Goal: Communication & Community: Ask a question

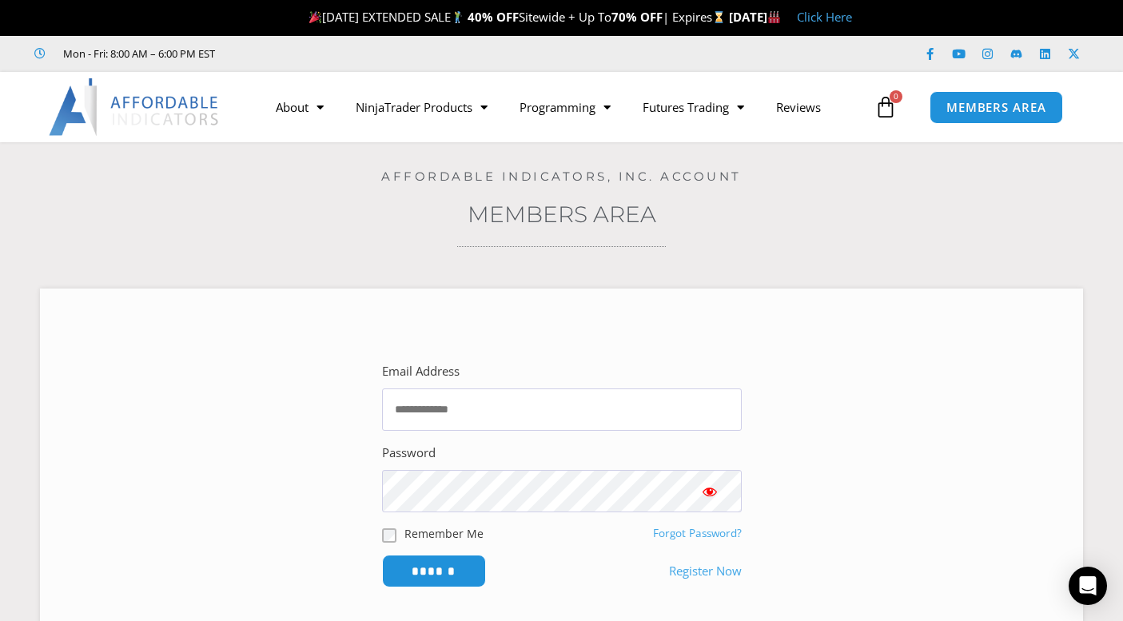
click at [886, 105] on icon at bounding box center [885, 107] width 22 height 22
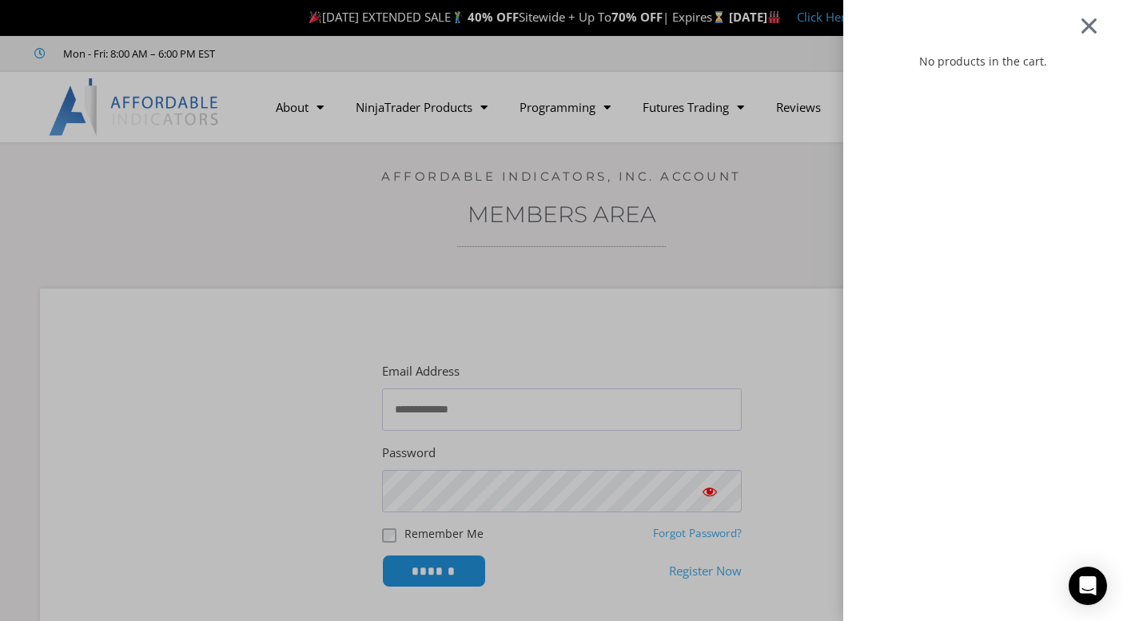
click at [1099, 29] on div at bounding box center [1089, 25] width 20 height 19
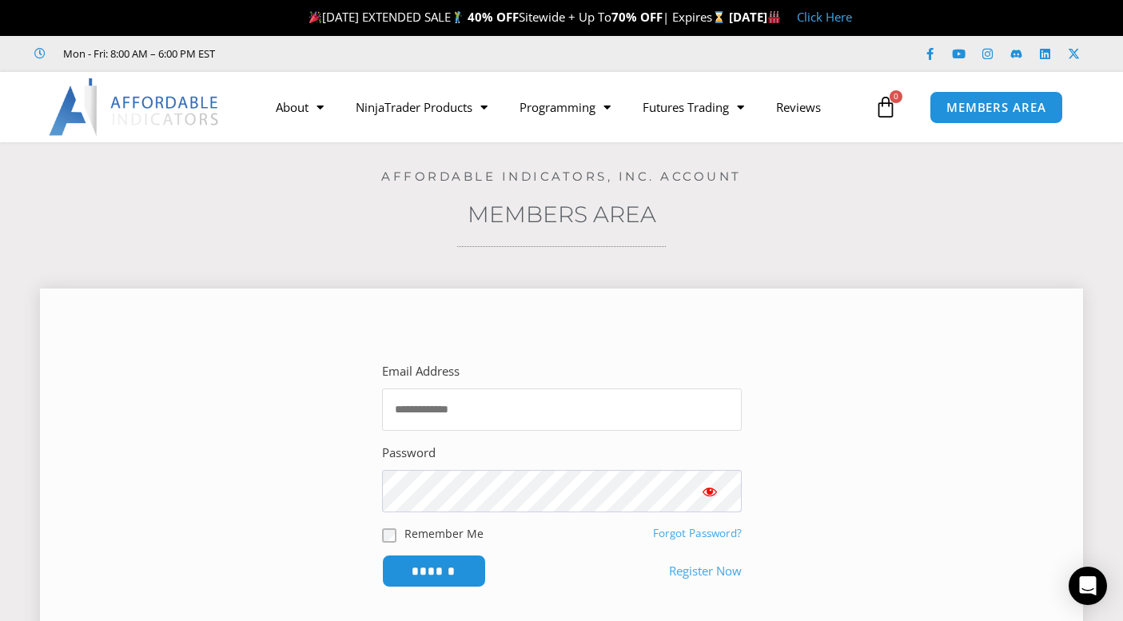
click at [555, 398] on input "Email Address" at bounding box center [562, 409] width 360 height 42
type input "**********"
click at [340, 510] on section "**********" at bounding box center [561, 473] width 1003 height 283
click at [428, 573] on input "******" at bounding box center [433, 571] width 109 height 34
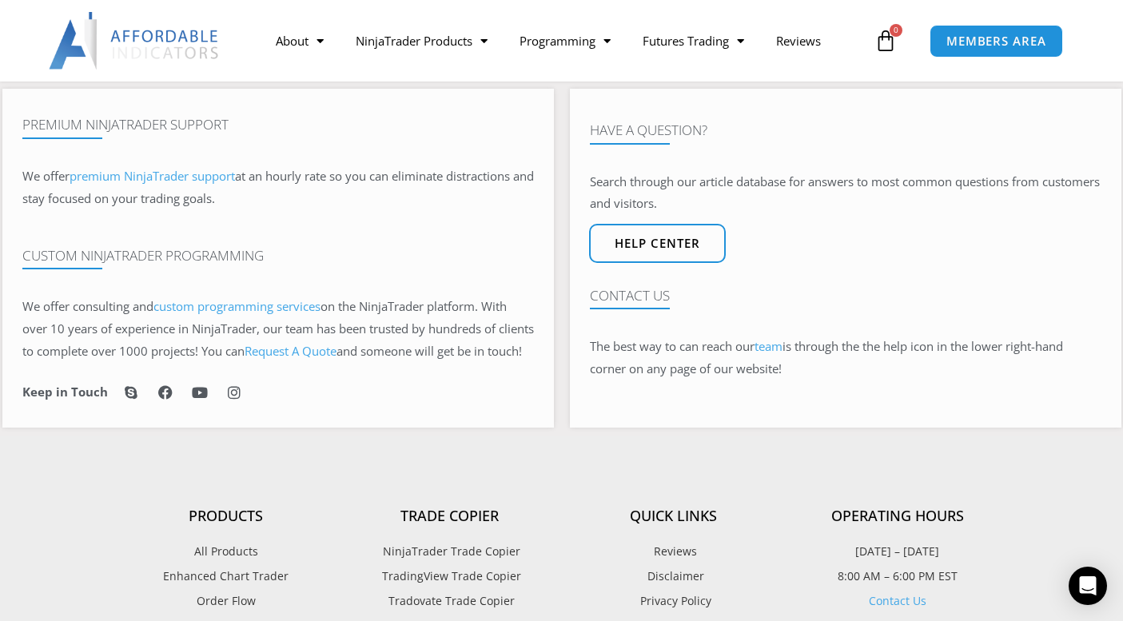
scroll to position [1119, 0]
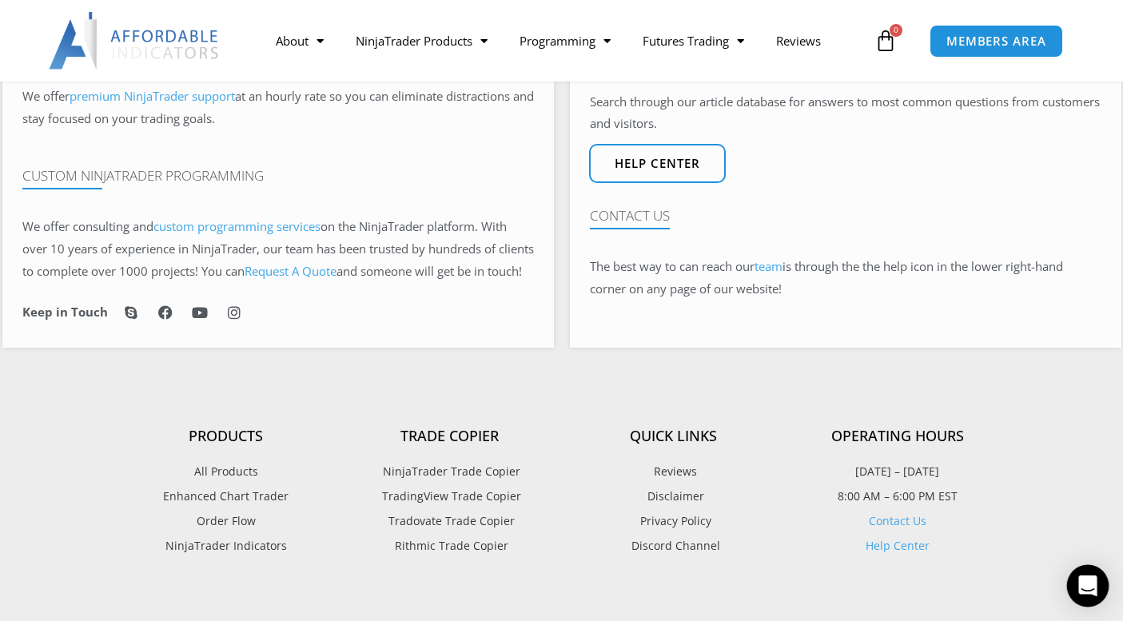
click at [1093, 575] on div "Open Intercom Messenger" at bounding box center [1088, 586] width 42 height 42
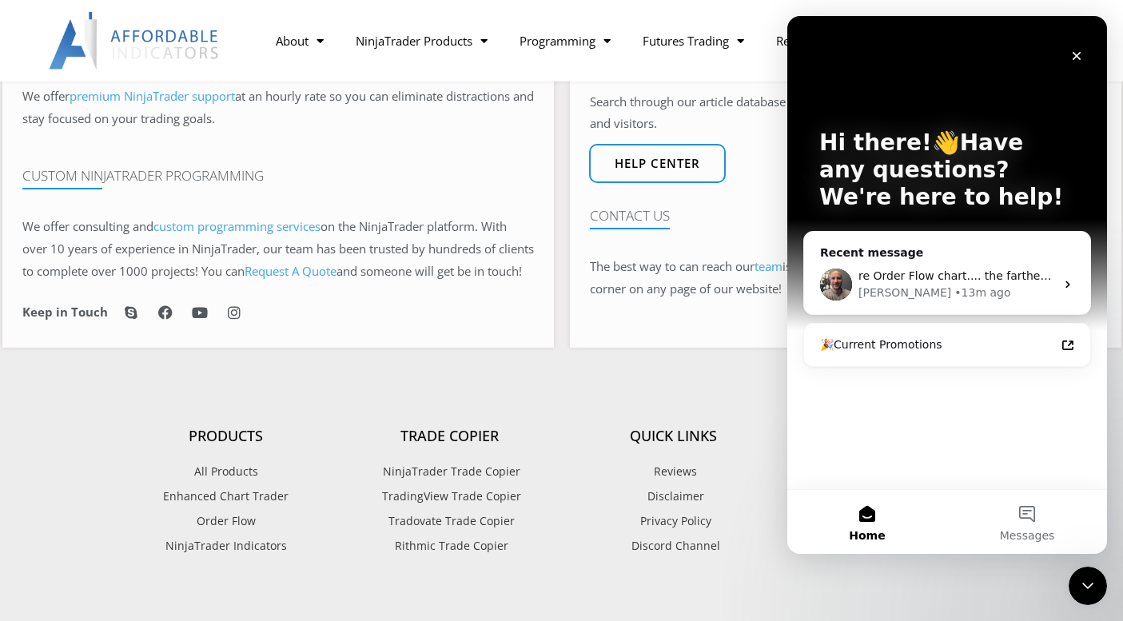
scroll to position [0, 0]
click at [1067, 285] on icon "Intercom messenger" at bounding box center [1067, 284] width 13 height 13
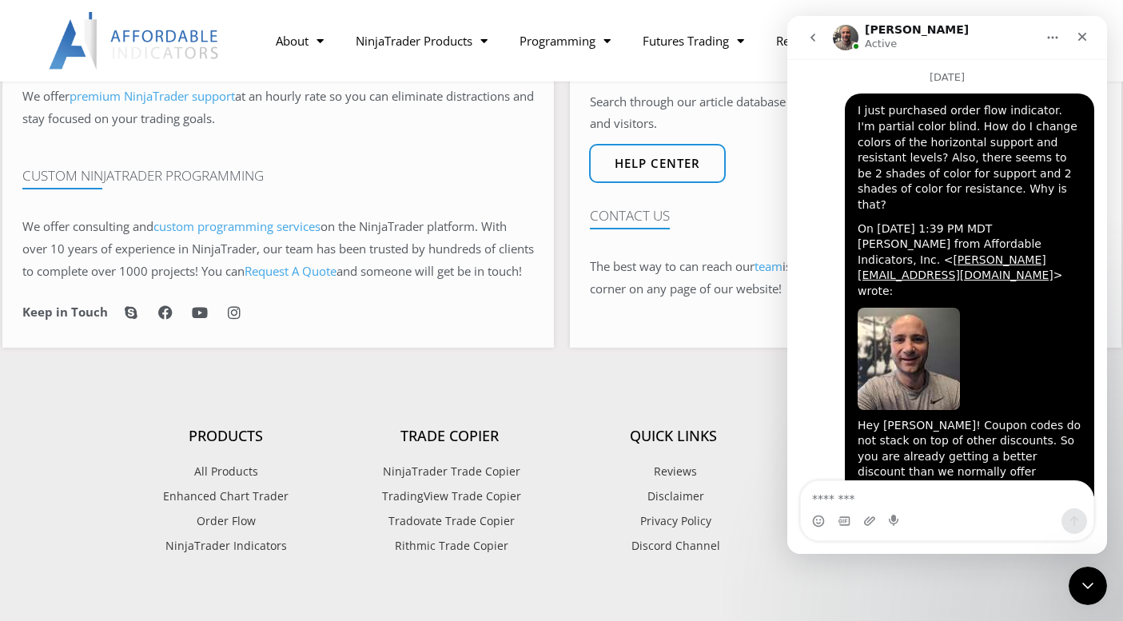
scroll to position [1502, 0]
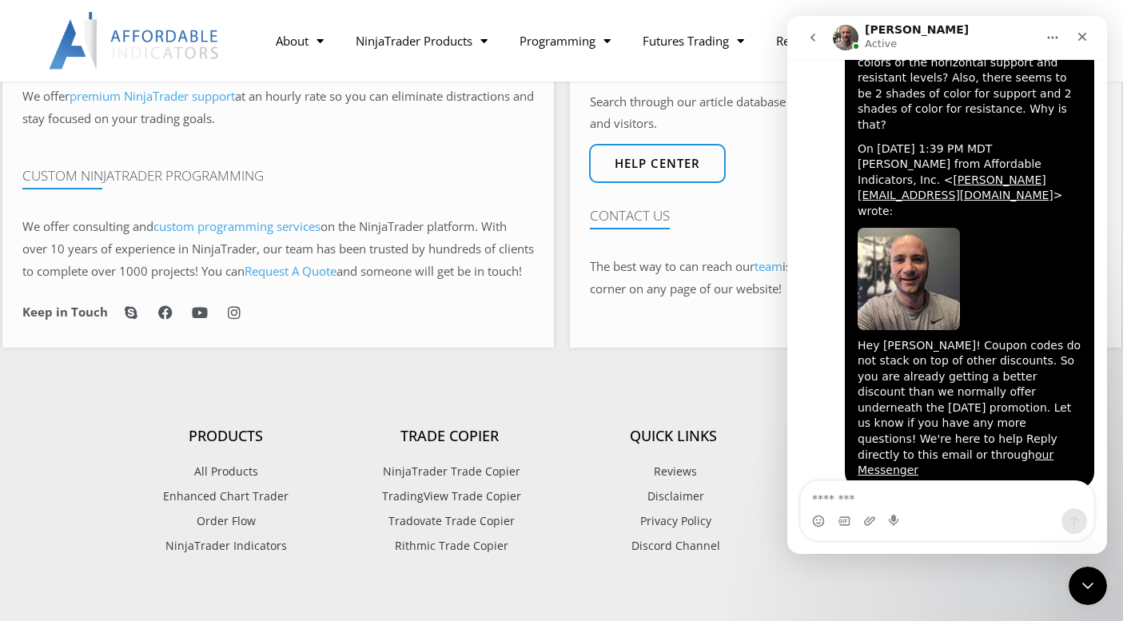
click at [911, 523] on div "Intercom messenger" at bounding box center [947, 521] width 293 height 26
drag, startPoint x: 121, startPoint y: 492, endPoint x: 718, endPoint y: 425, distance: 600.7
click at [718, 425] on section "Products All Products Enhanced Chart Trader Order Flow NinjaTrader Indicators T…" at bounding box center [561, 482] width 895 height 221
click at [908, 520] on div "Intercom messenger" at bounding box center [947, 521] width 293 height 26
click at [901, 502] on textarea "Message…" at bounding box center [947, 494] width 293 height 27
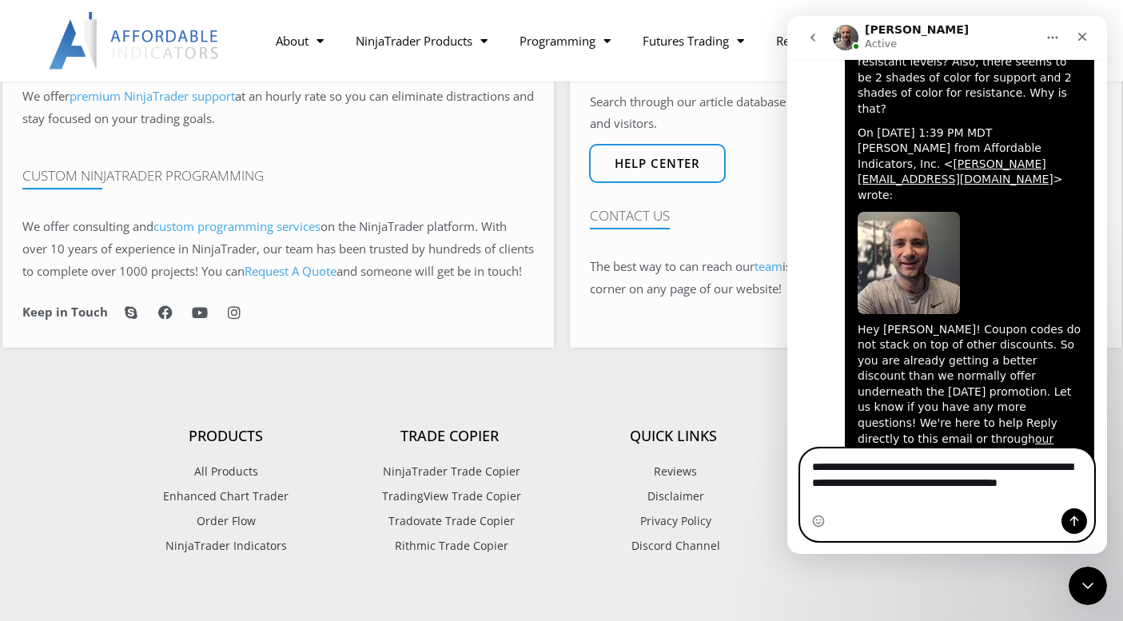
scroll to position [1534, 0]
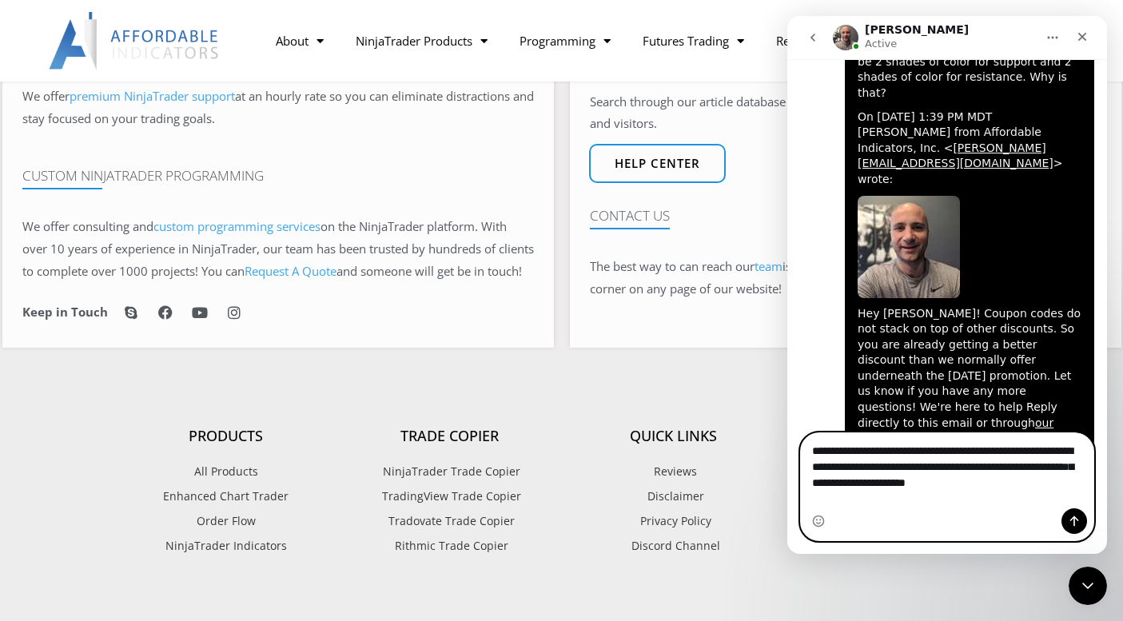
type textarea "**********"
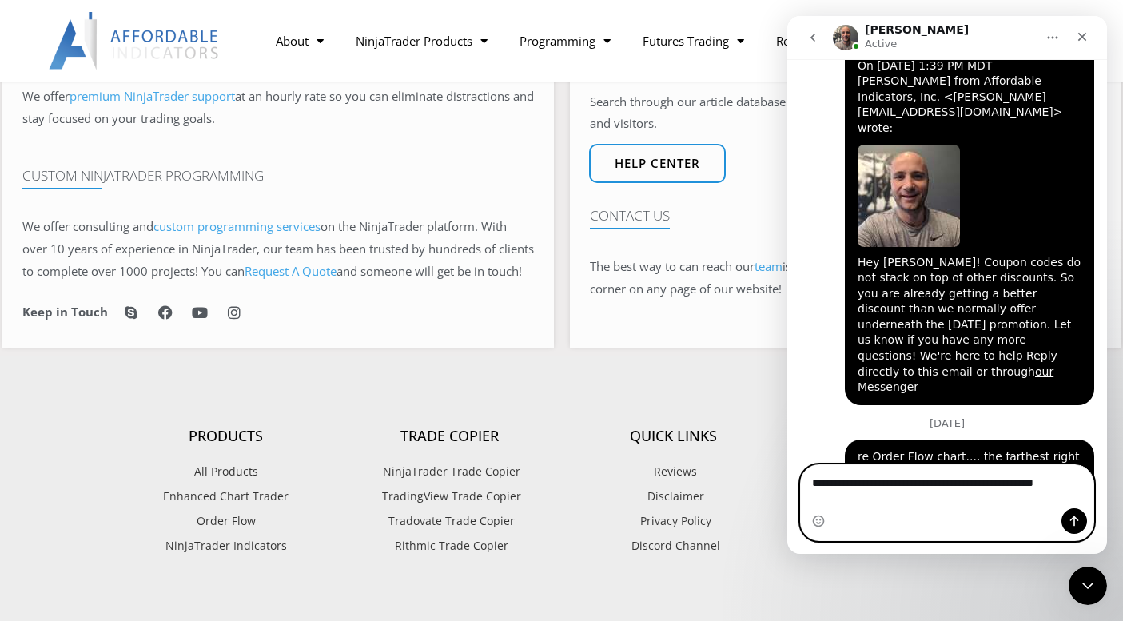
scroll to position [1601, 0]
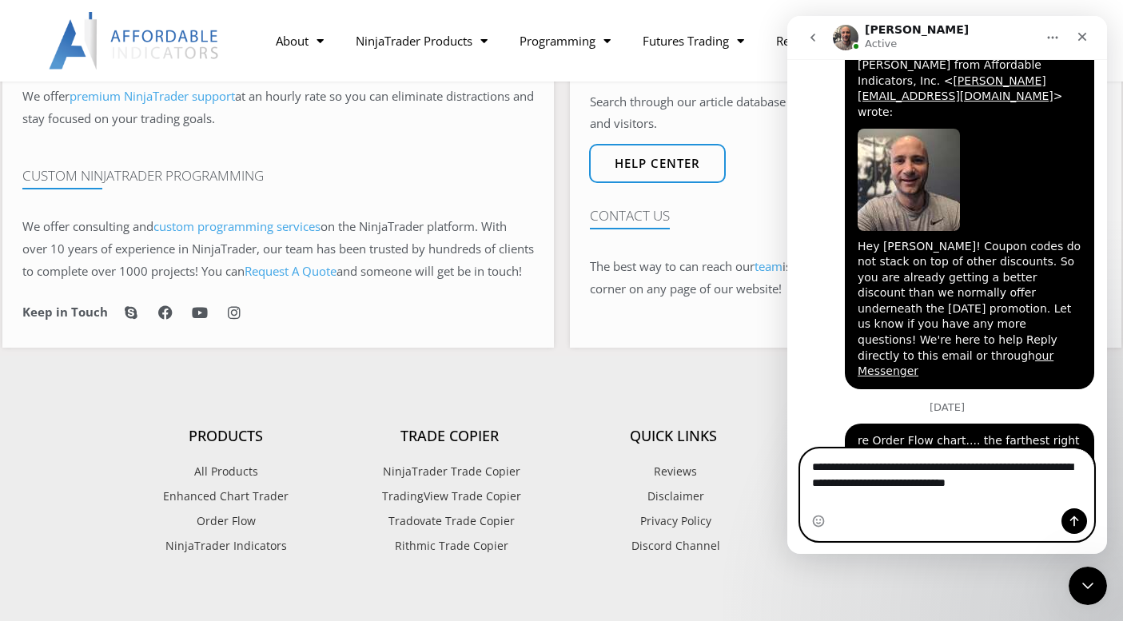
type textarea "**********"
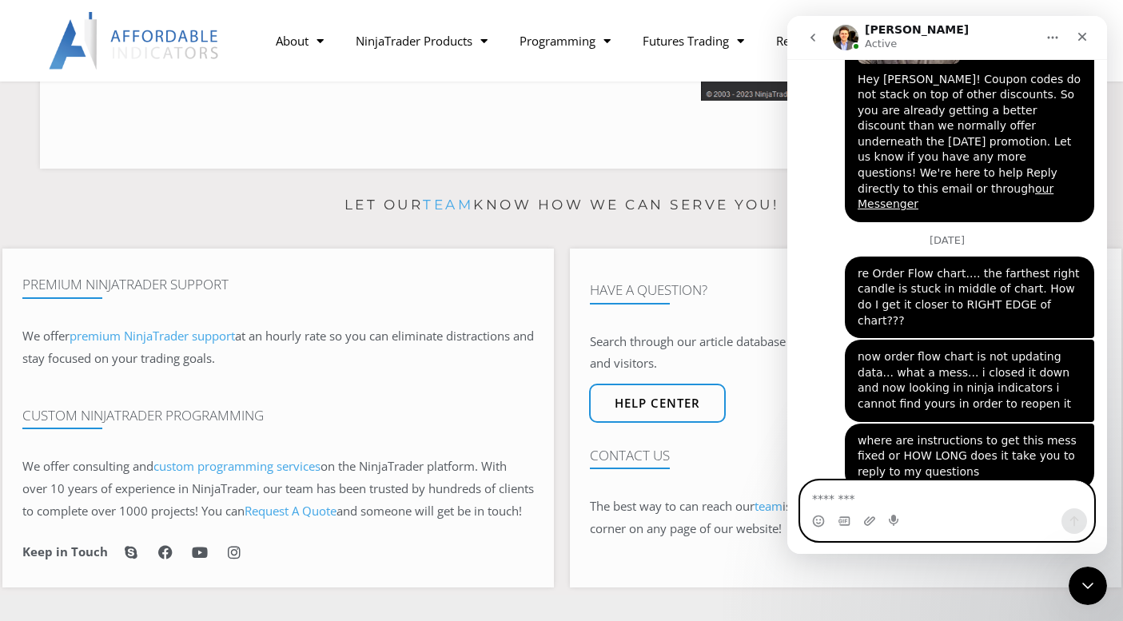
scroll to position [1753, 0]
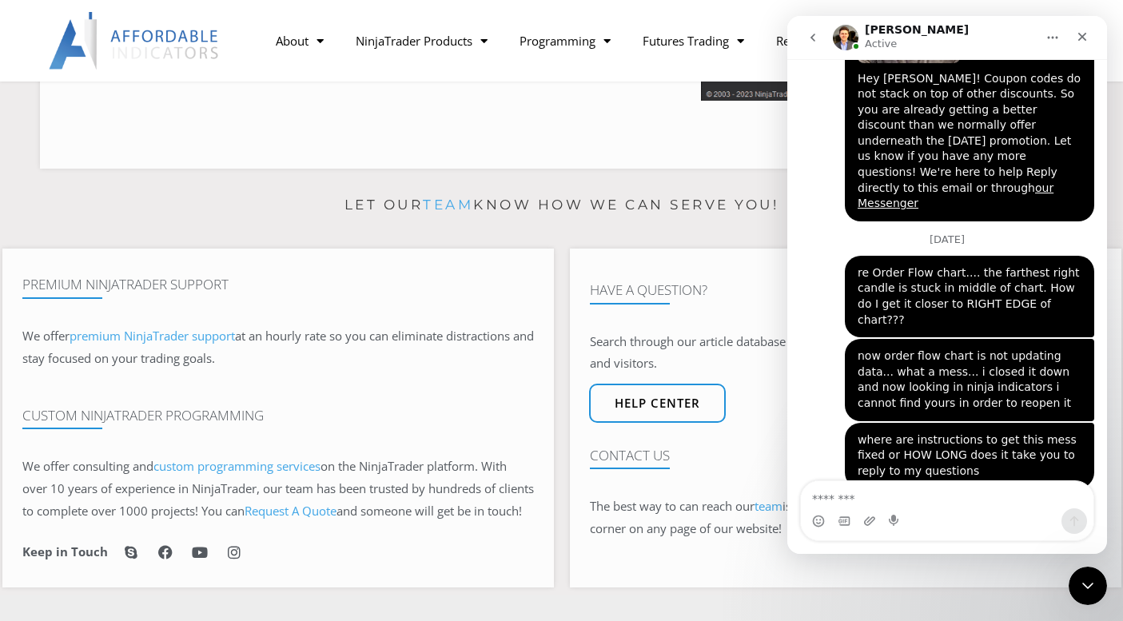
drag, startPoint x: 941, startPoint y: 35, endPoint x: 986, endPoint y: 30, distance: 45.0
click at [986, 30] on div "[PERSON_NAME] Active" at bounding box center [934, 38] width 203 height 28
click at [1054, 38] on icon "Home" at bounding box center [1052, 37] width 13 height 13
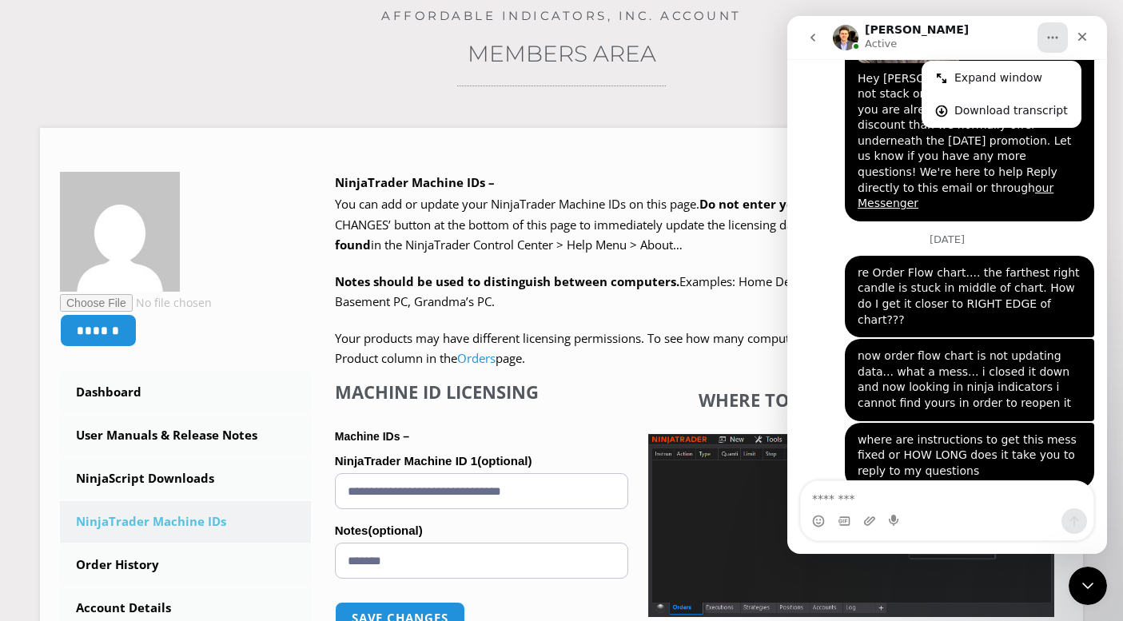
scroll to position [0, 0]
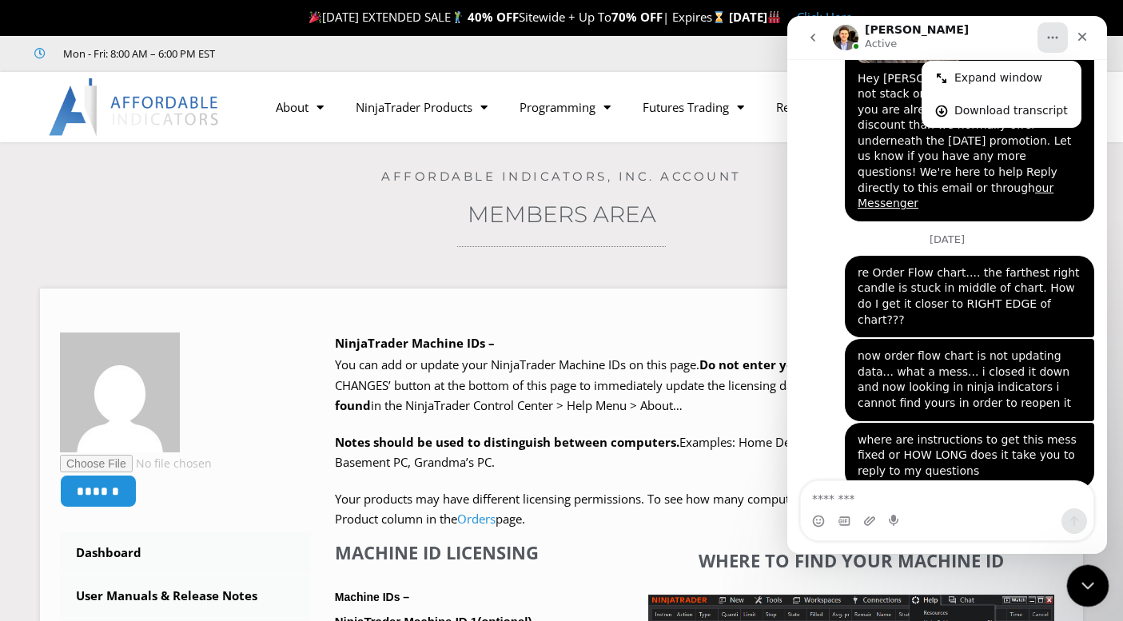
click at [1088, 589] on icon "Close Intercom Messenger" at bounding box center [1085, 583] width 19 height 19
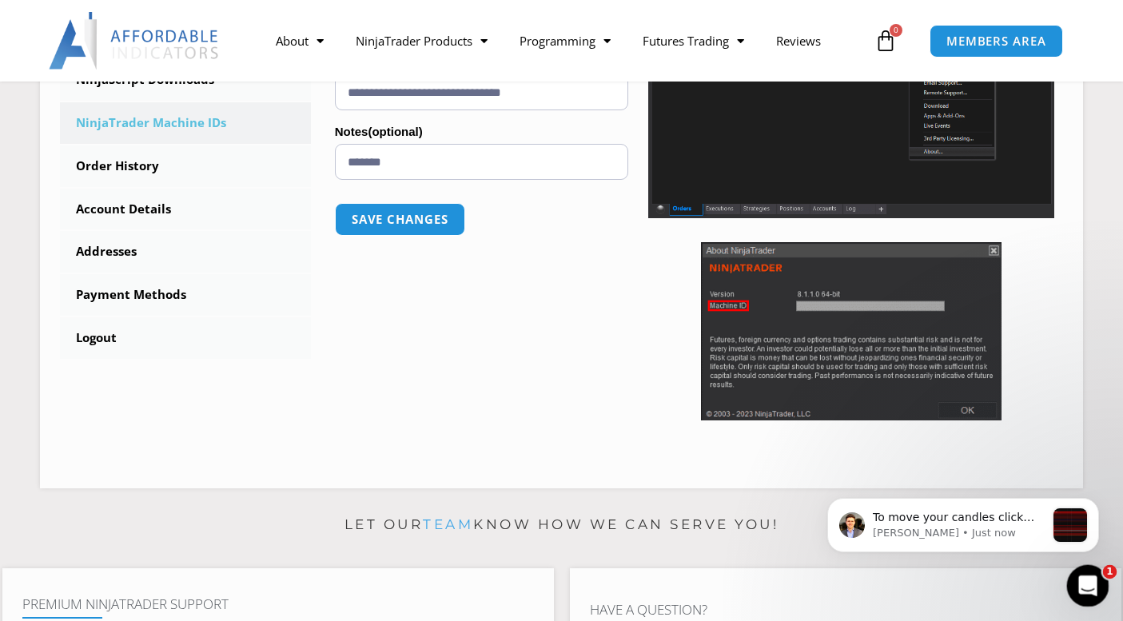
scroll to position [2080, 0]
click at [1092, 587] on icon "Open Intercom Messenger" at bounding box center [1086, 584] width 26 height 26
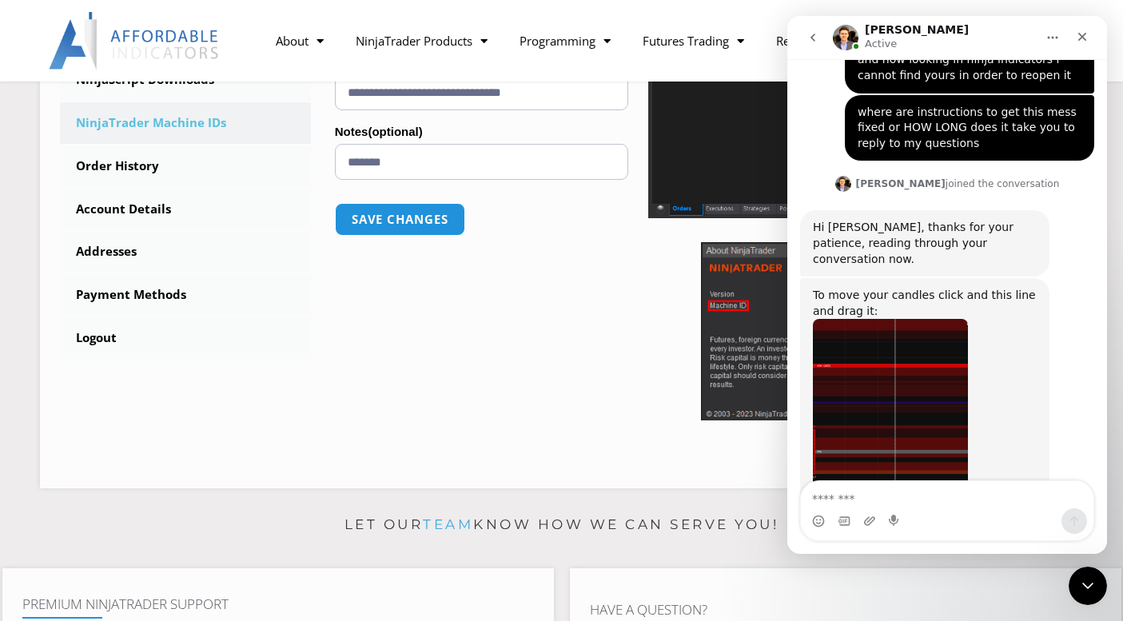
click at [934, 510] on div "Intercom messenger" at bounding box center [947, 521] width 293 height 26
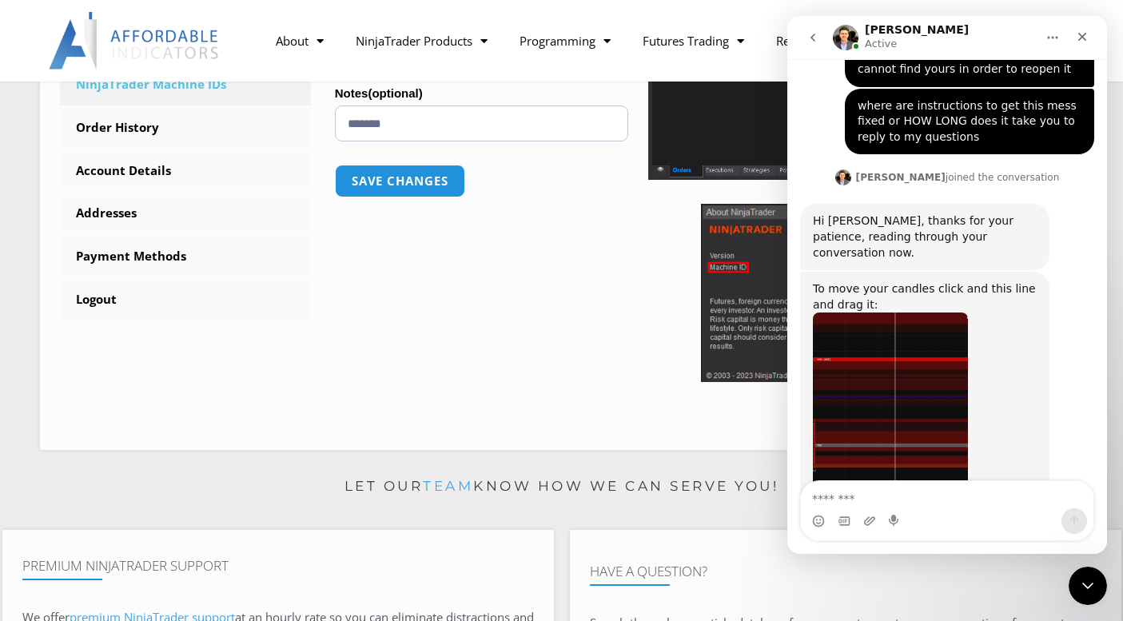
scroll to position [559, 0]
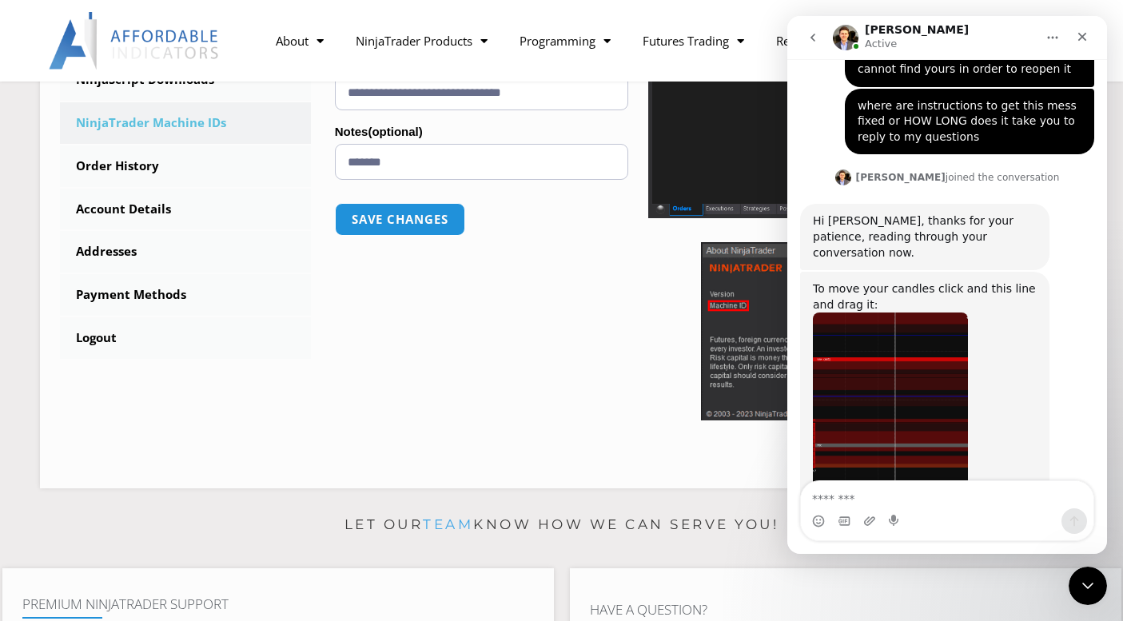
click at [893, 514] on div "Intercom messenger" at bounding box center [895, 521] width 13 height 26
click at [923, 512] on div "Intercom messenger" at bounding box center [947, 521] width 293 height 26
click at [912, 510] on div "Intercom messenger" at bounding box center [947, 521] width 293 height 26
click at [909, 524] on div "Intercom messenger" at bounding box center [947, 521] width 293 height 26
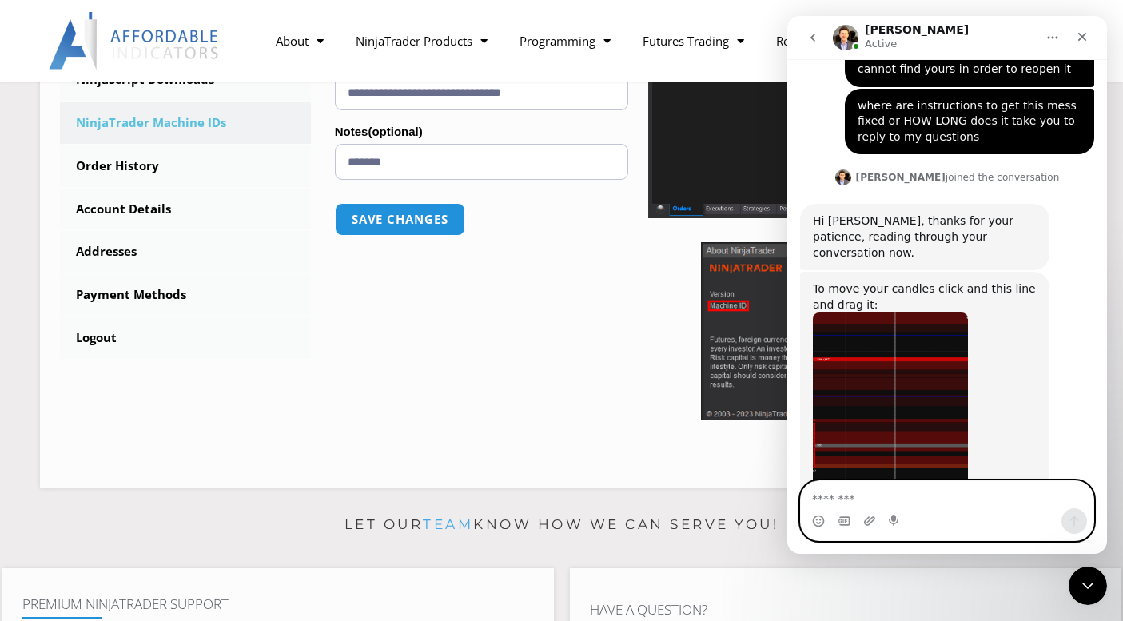
click at [913, 498] on textarea "Message…" at bounding box center [947, 494] width 293 height 27
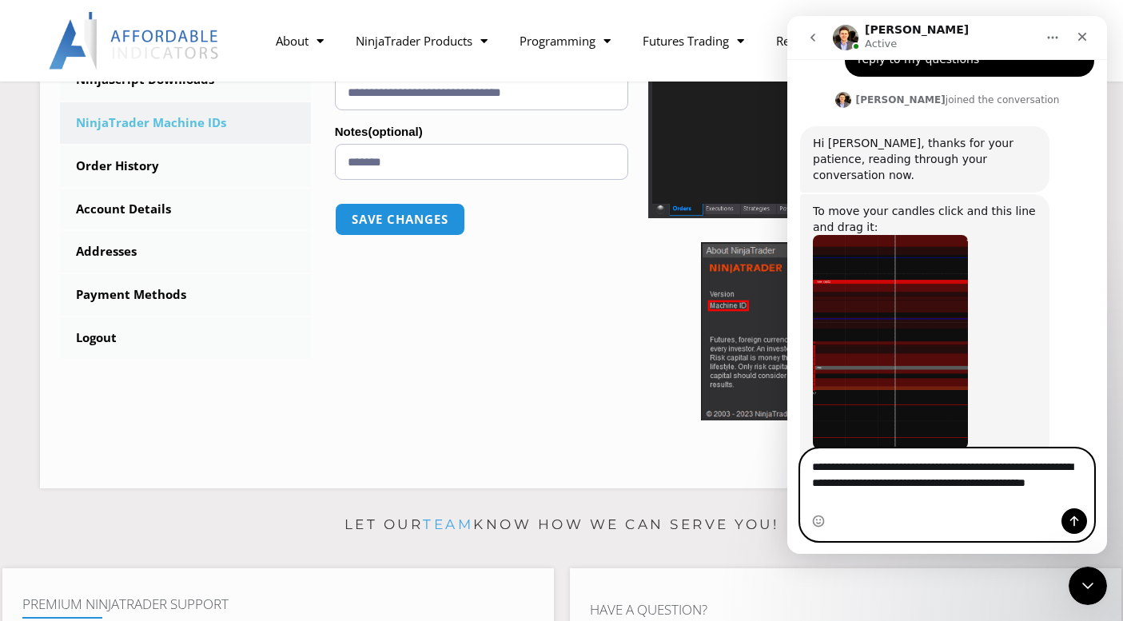
scroll to position [2180, 0]
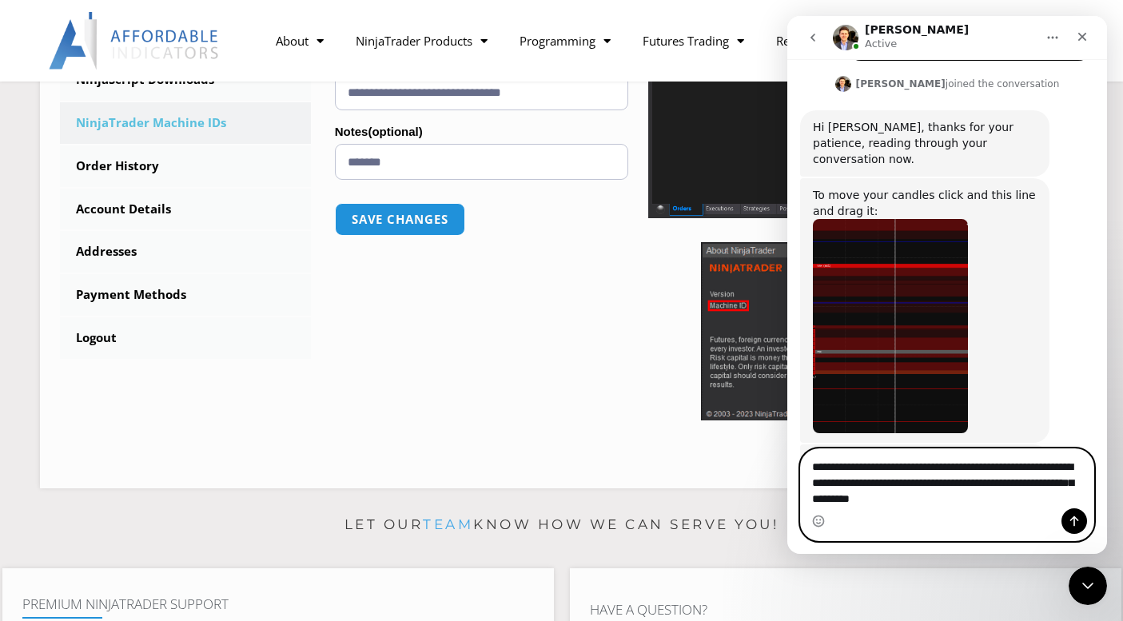
type textarea "**********"
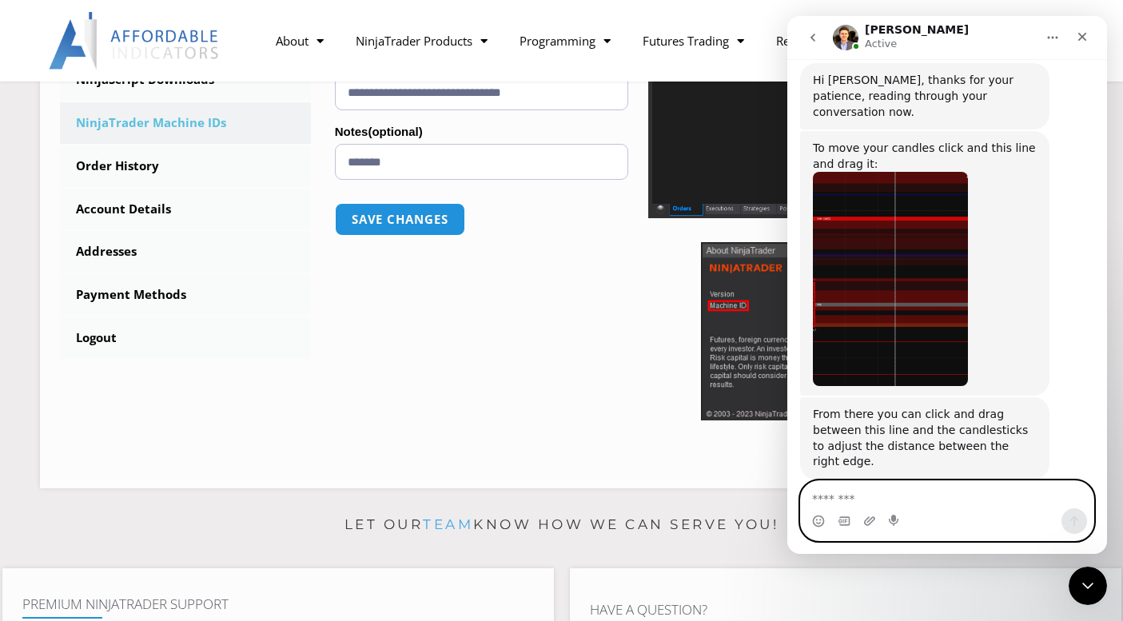
scroll to position [2229, 0]
click at [922, 500] on textarea "Message…" at bounding box center [947, 494] width 293 height 27
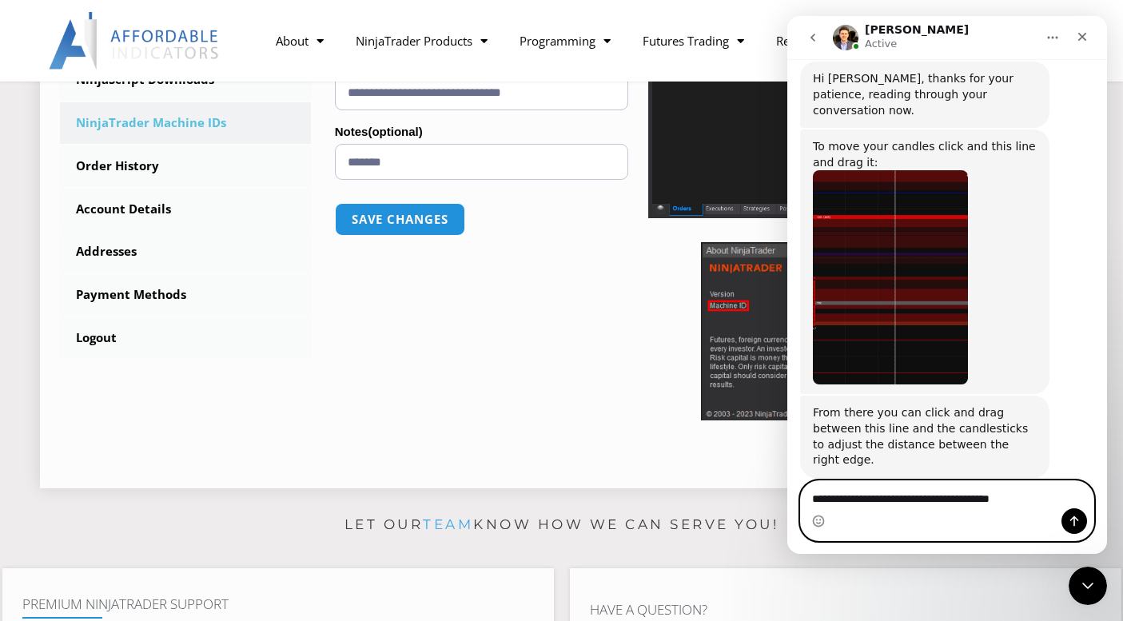
type textarea "**********"
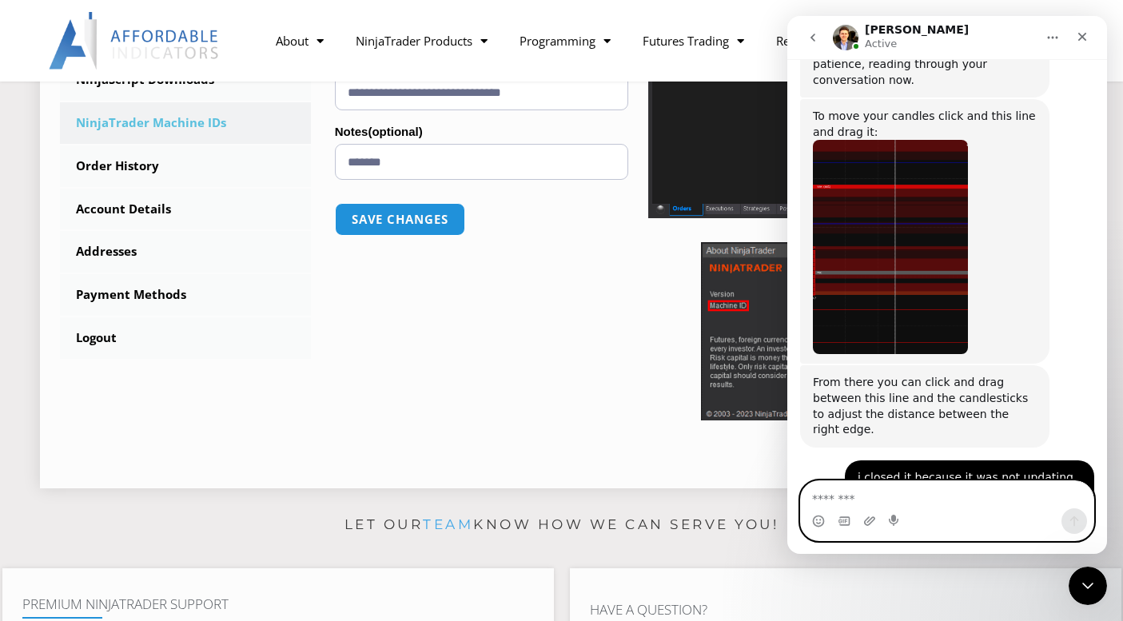
scroll to position [2277, 0]
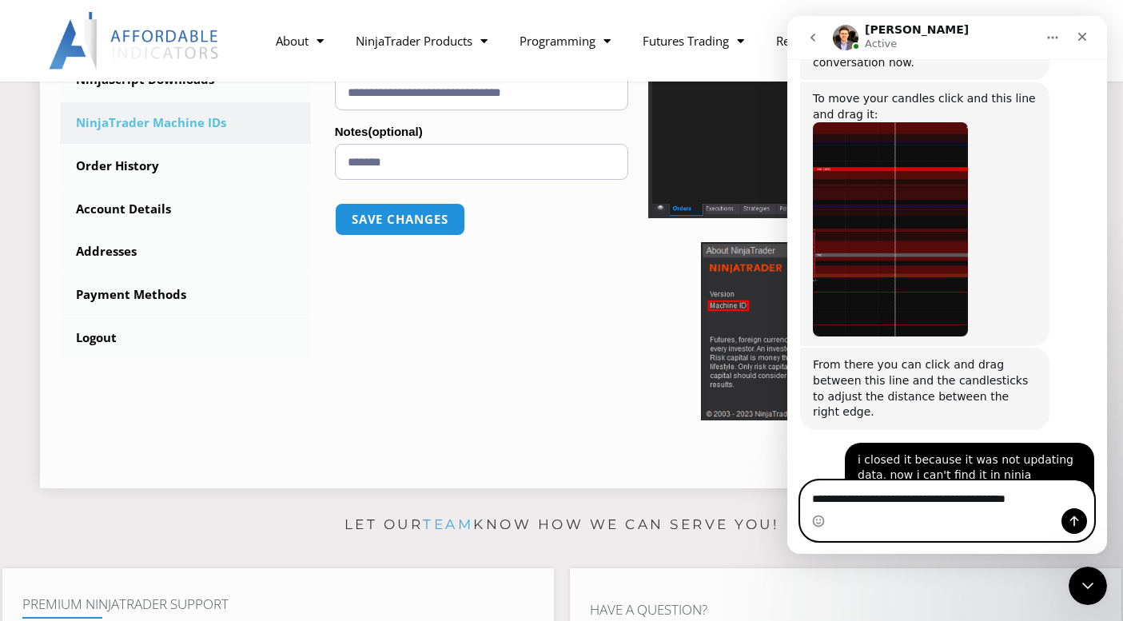
type textarea "**********"
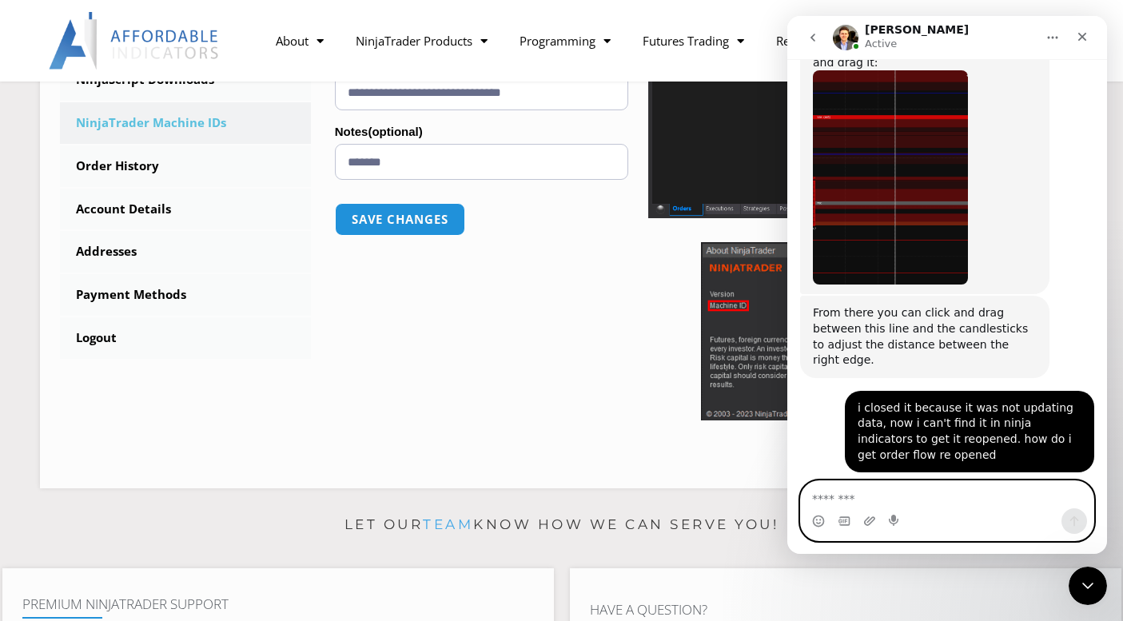
click at [914, 500] on textarea "Message…" at bounding box center [947, 494] width 293 height 27
type textarea "*"
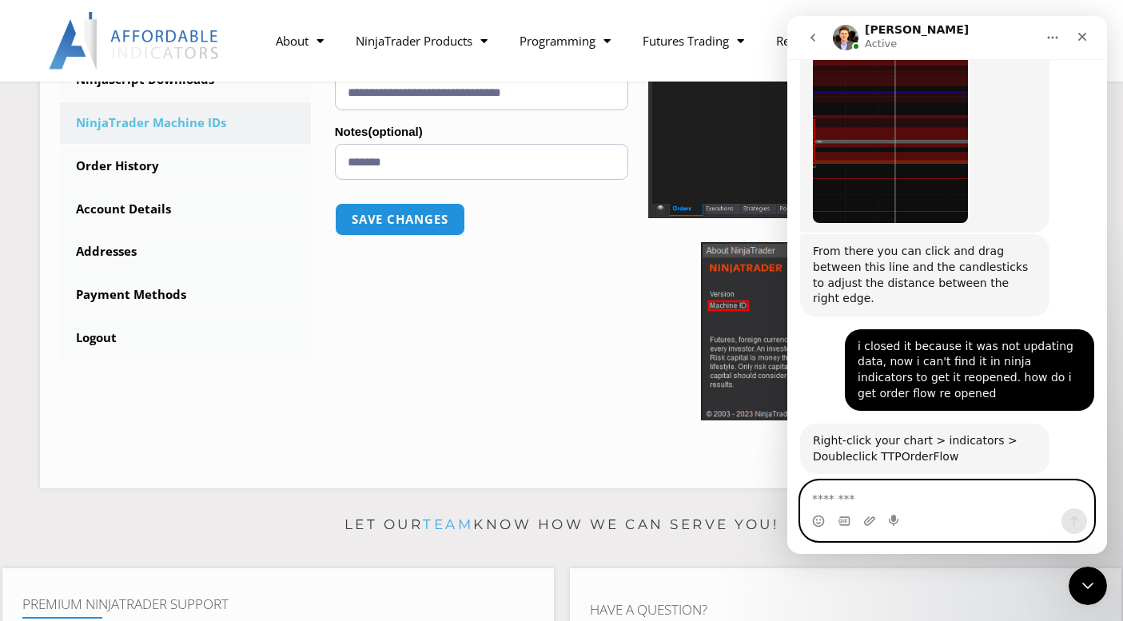
scroll to position [2392, 0]
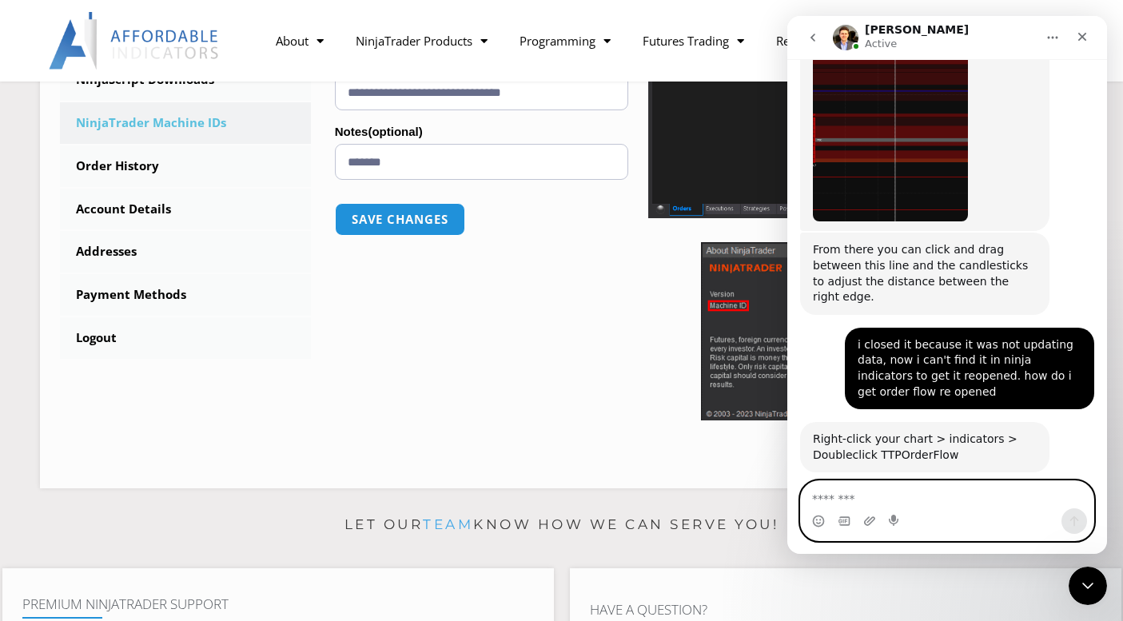
click at [879, 499] on textarea "Message…" at bounding box center [947, 494] width 293 height 27
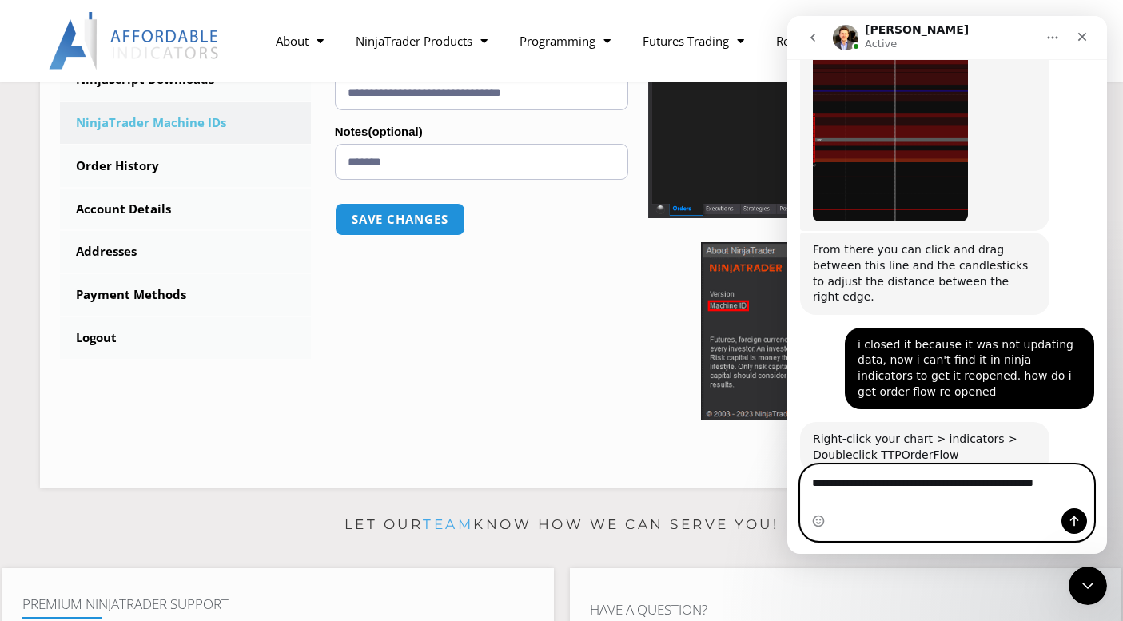
scroll to position [2408, 0]
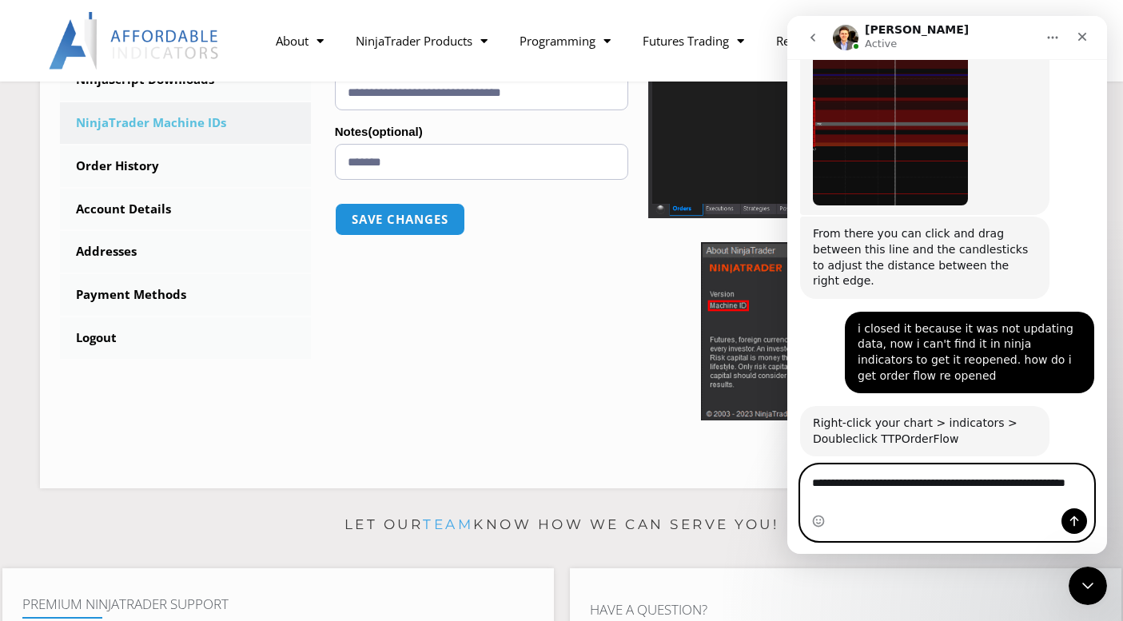
type textarea "**********"
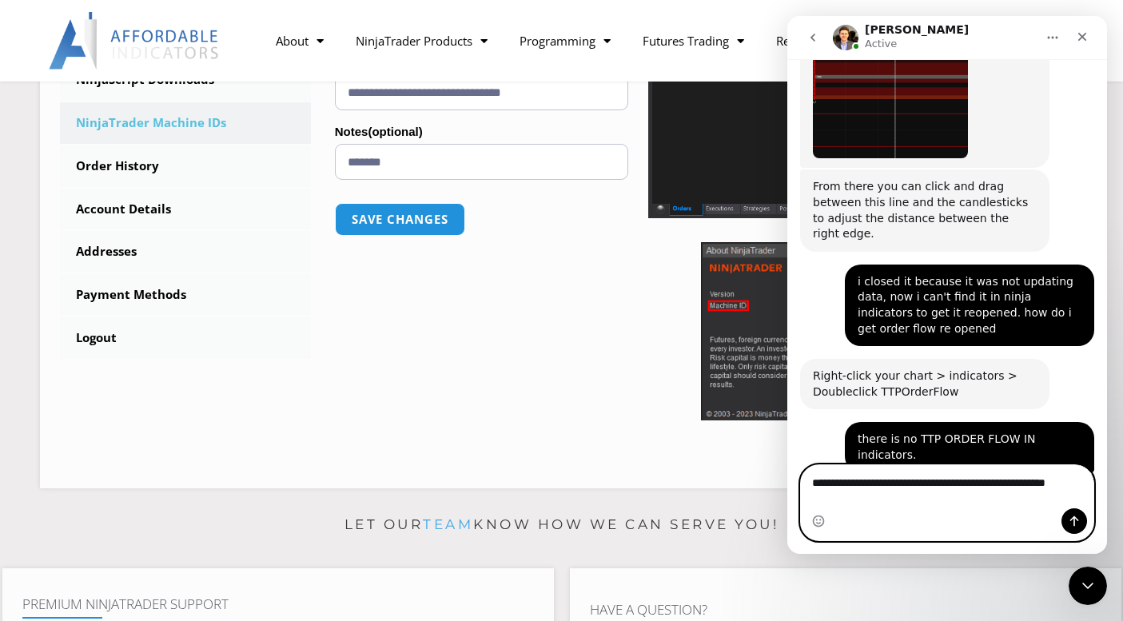
scroll to position [2471, 0]
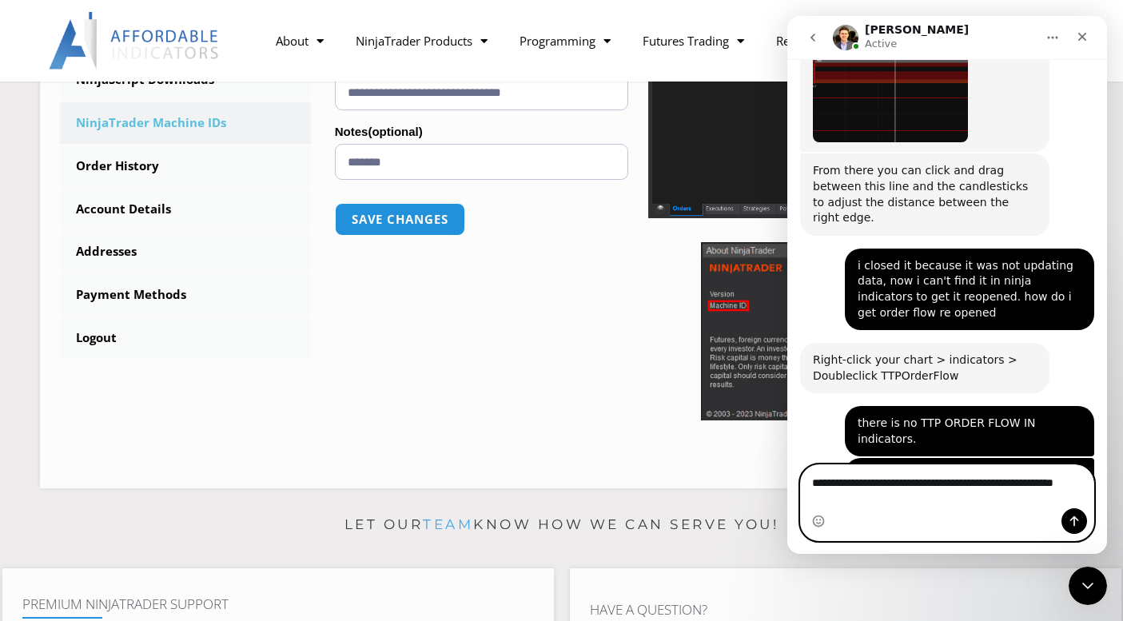
type textarea "**********"
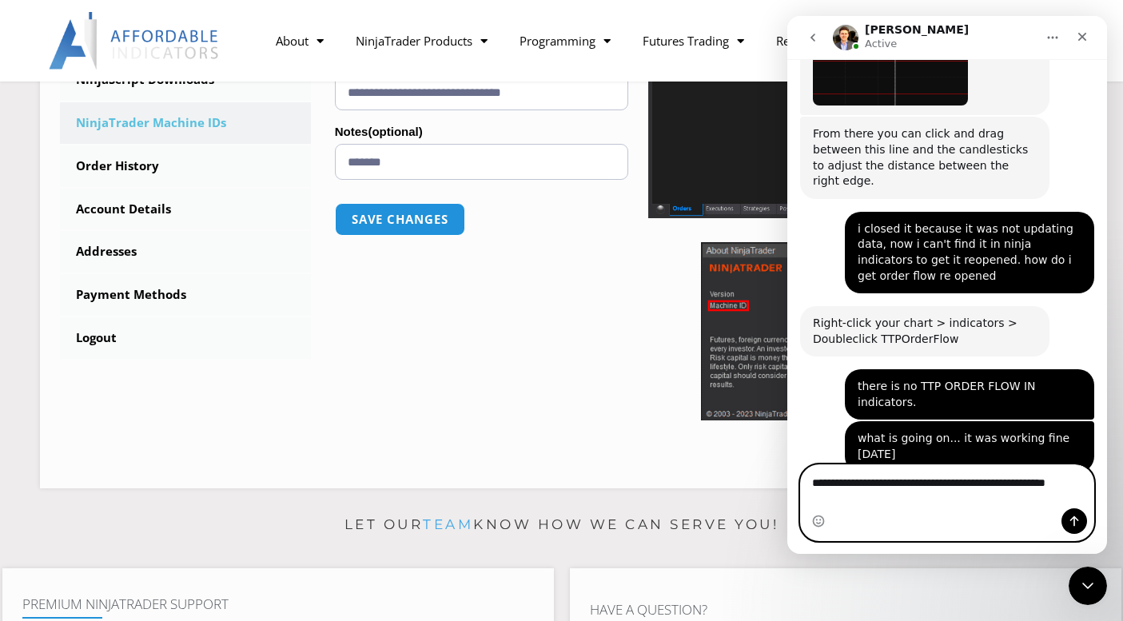
scroll to position [2524, 0]
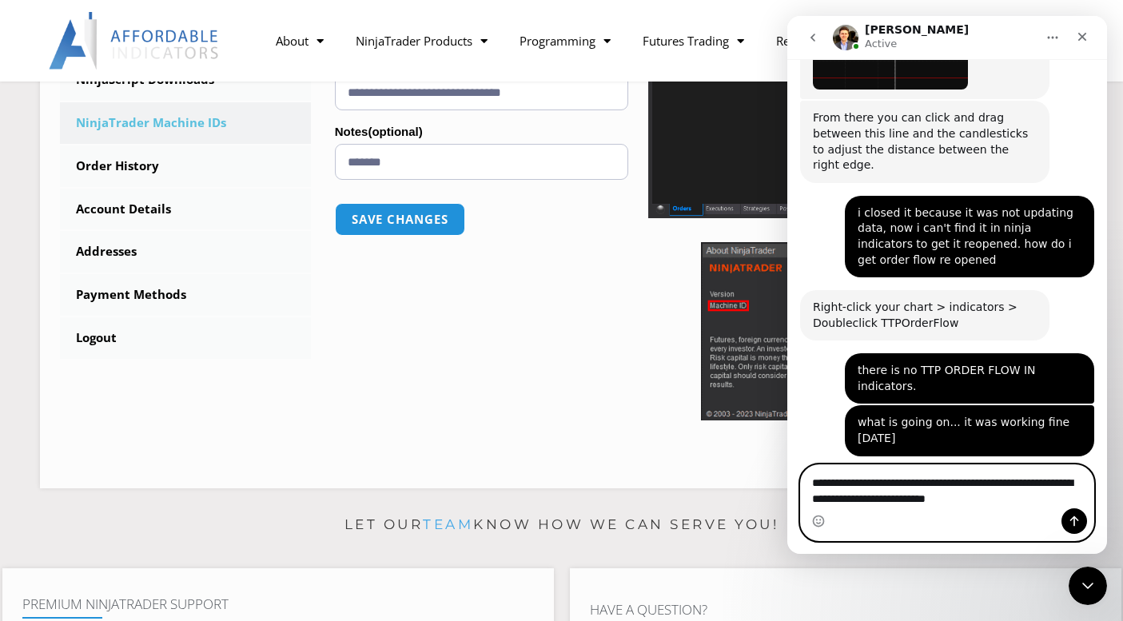
type textarea "**********"
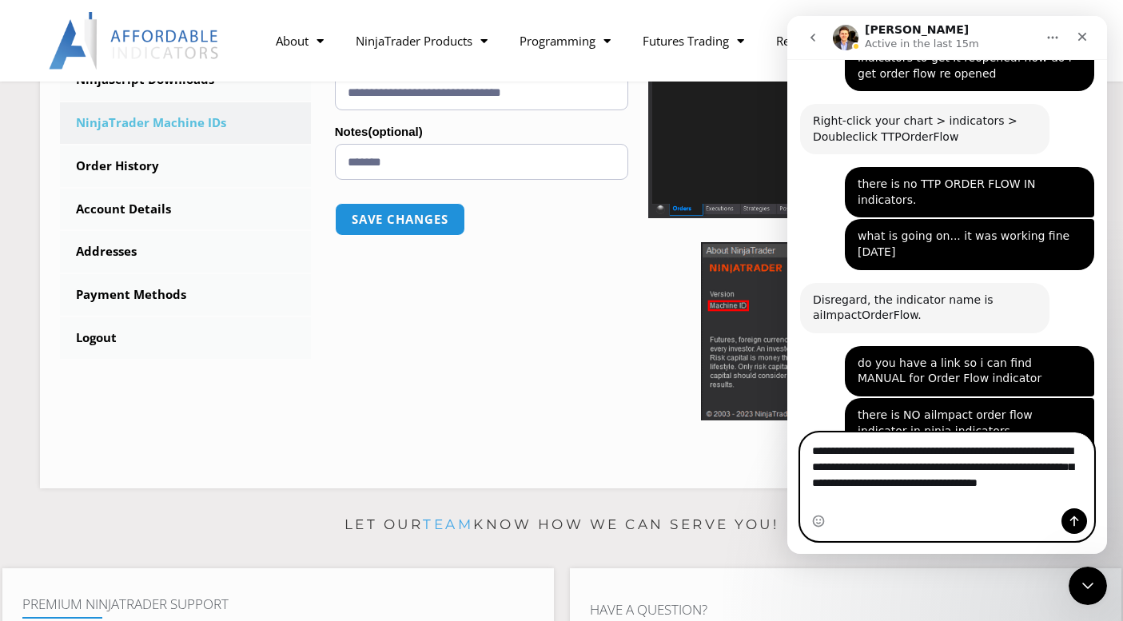
scroll to position [2726, 0]
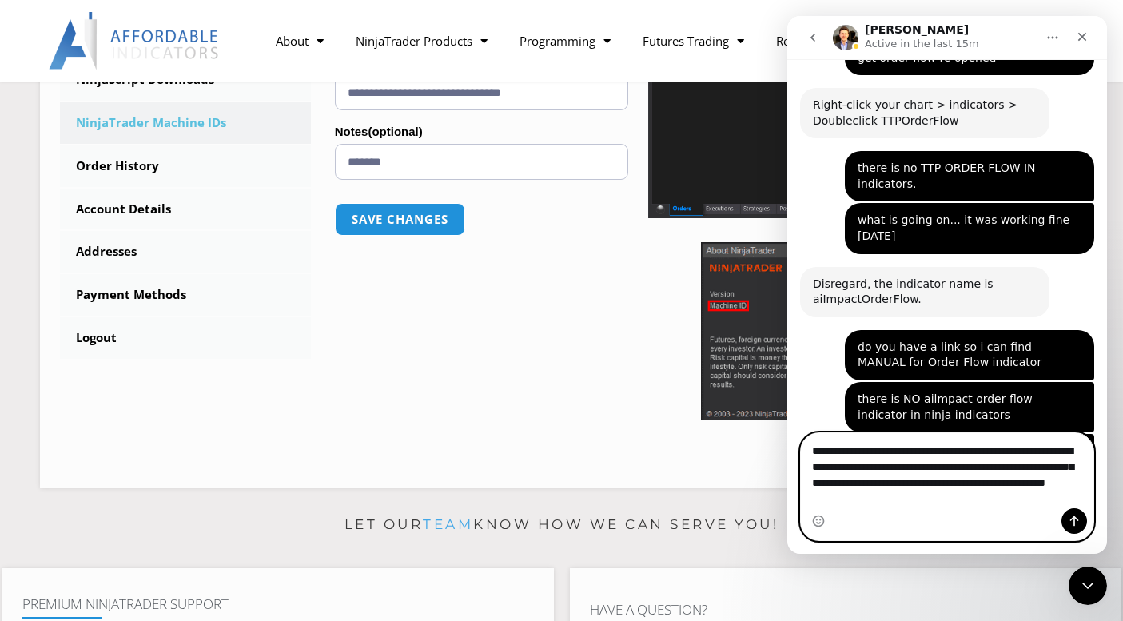
type textarea "**********"
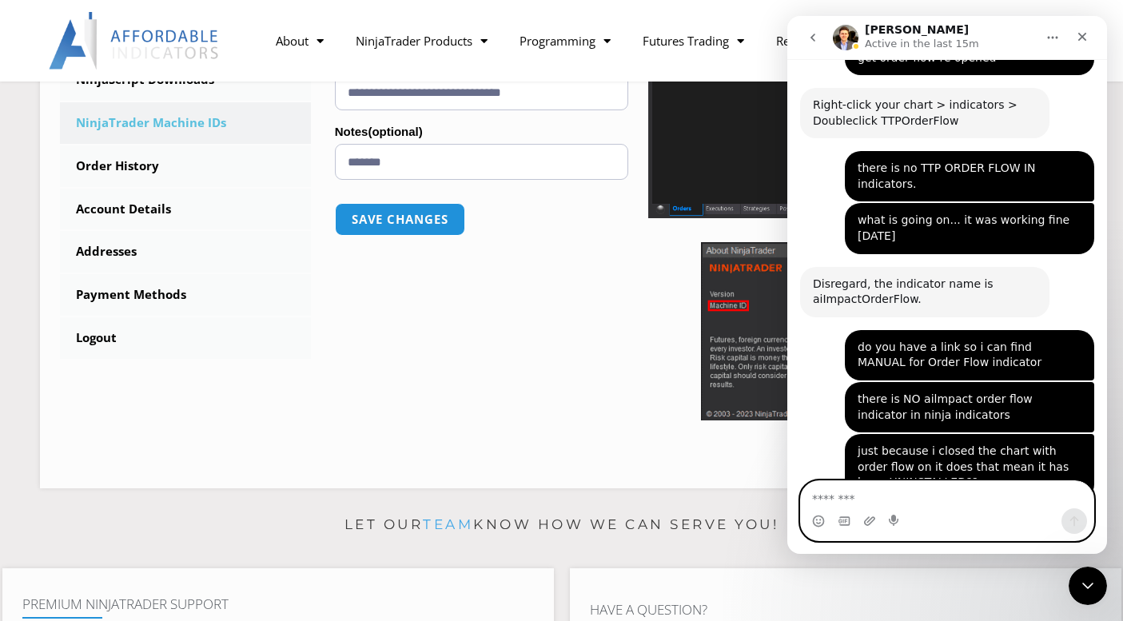
scroll to position [2788, 0]
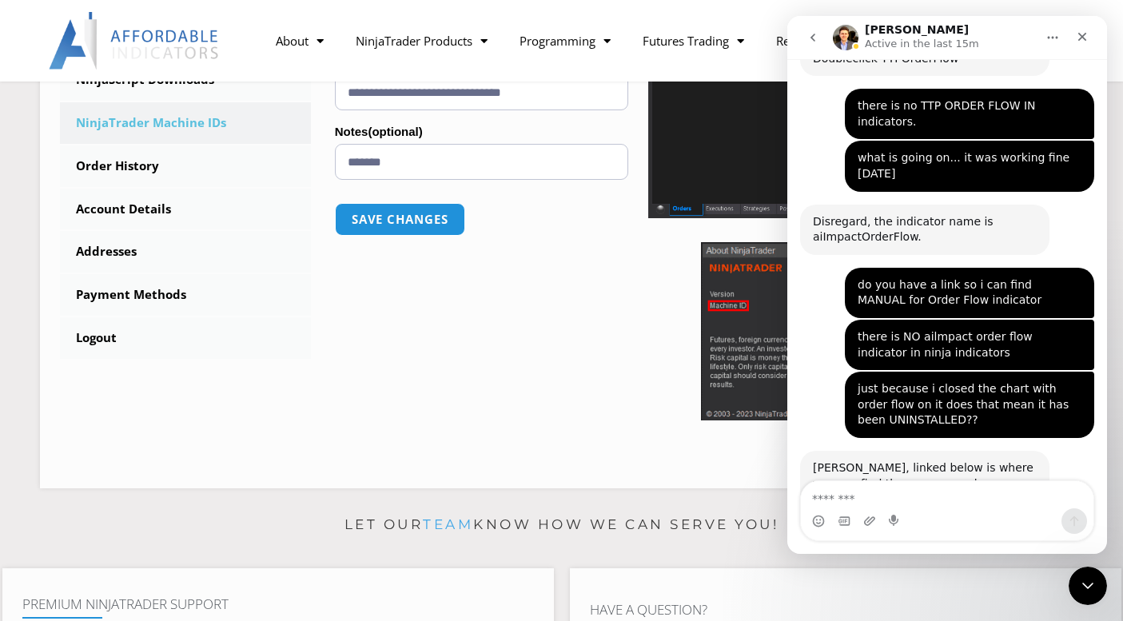
click at [882, 500] on link "[URL][DOMAIN_NAME]" at bounding box center [875, 506] width 125 height 13
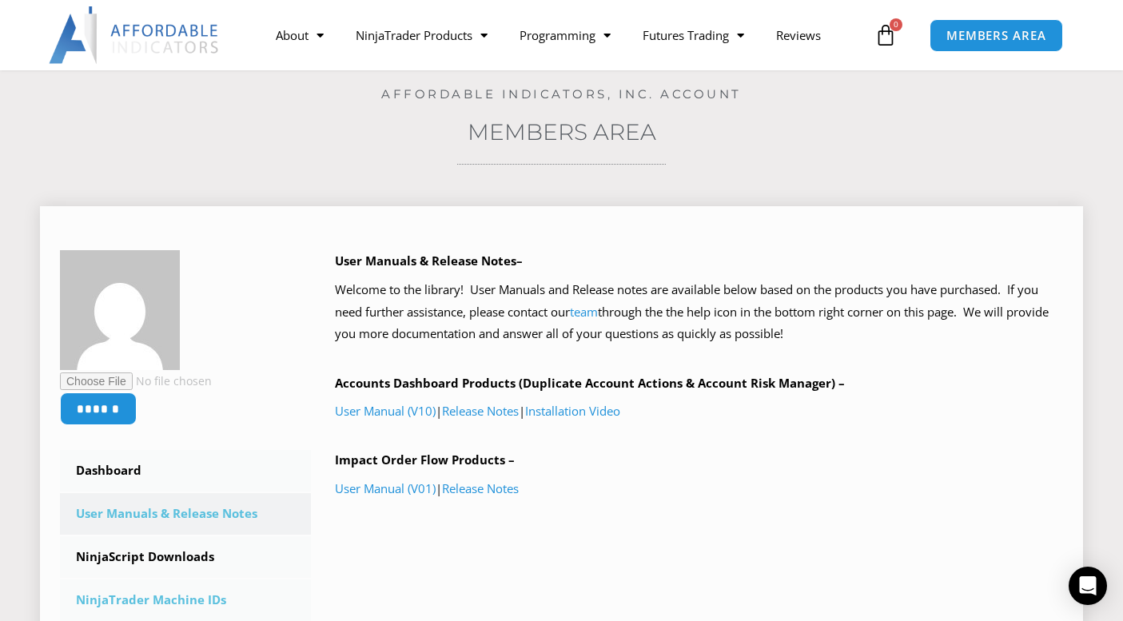
scroll to position [80, 0]
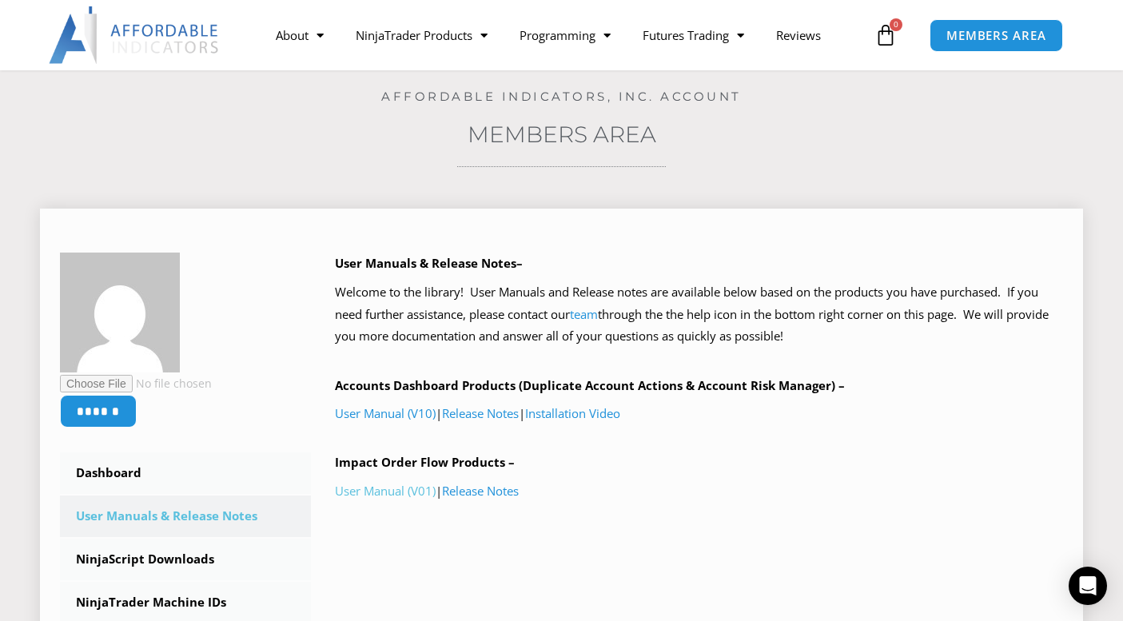
click at [389, 491] on link "User Manual (V01)" at bounding box center [385, 491] width 101 height 16
click at [1092, 594] on icon "Open Intercom Messenger" at bounding box center [1087, 585] width 21 height 21
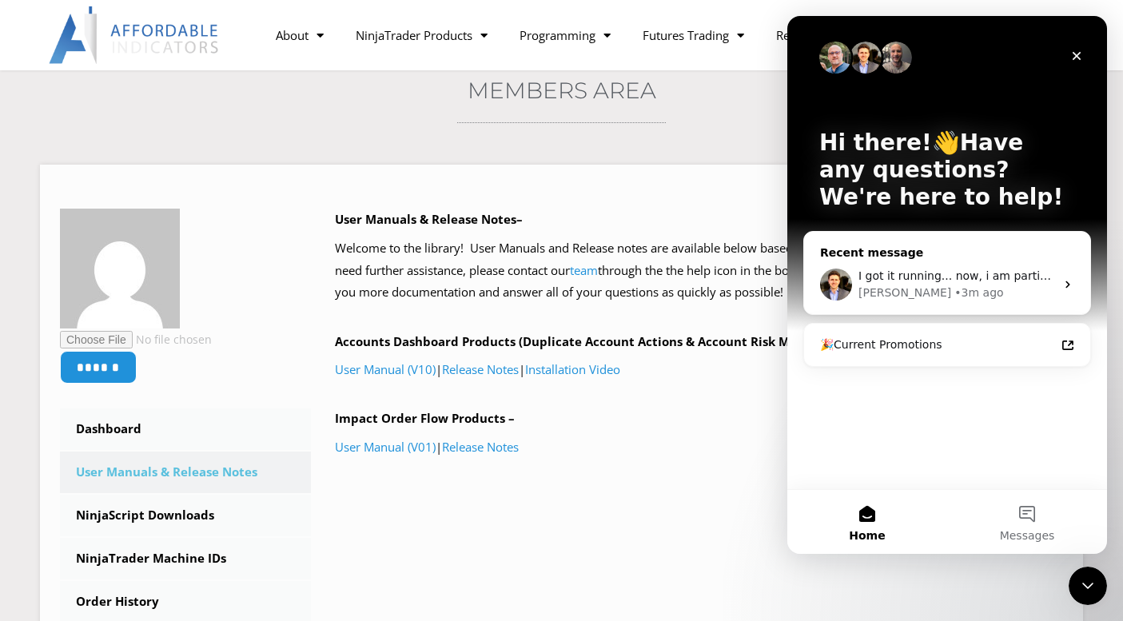
scroll to position [160, 0]
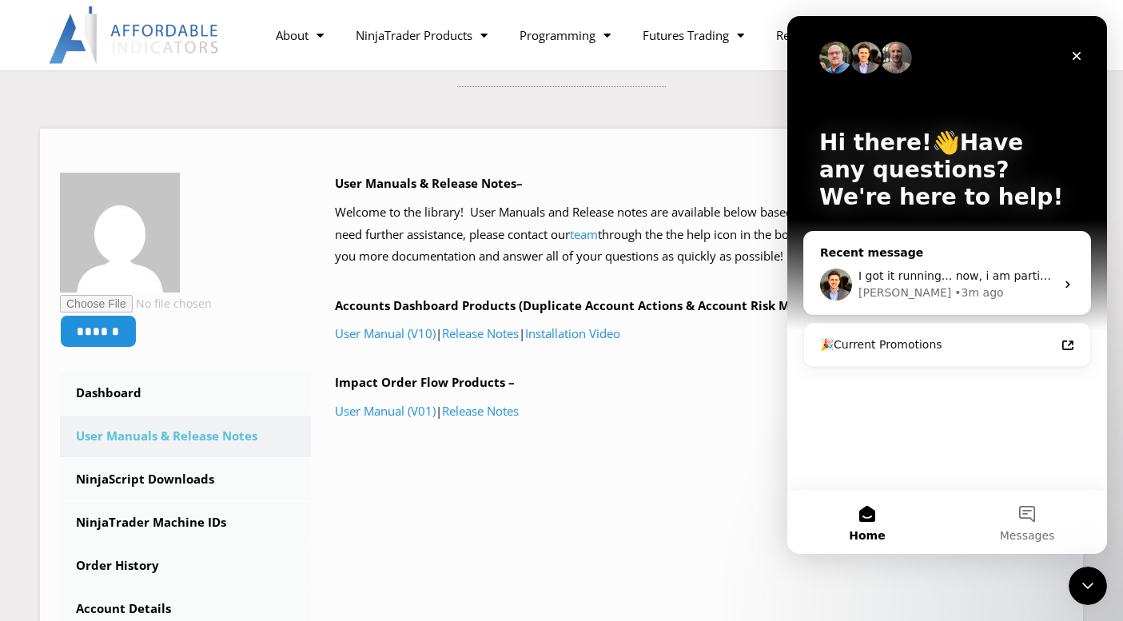
click at [1059, 289] on div "I got it running... now, i am partial color blind... is there a way to change c…" at bounding box center [947, 284] width 286 height 59
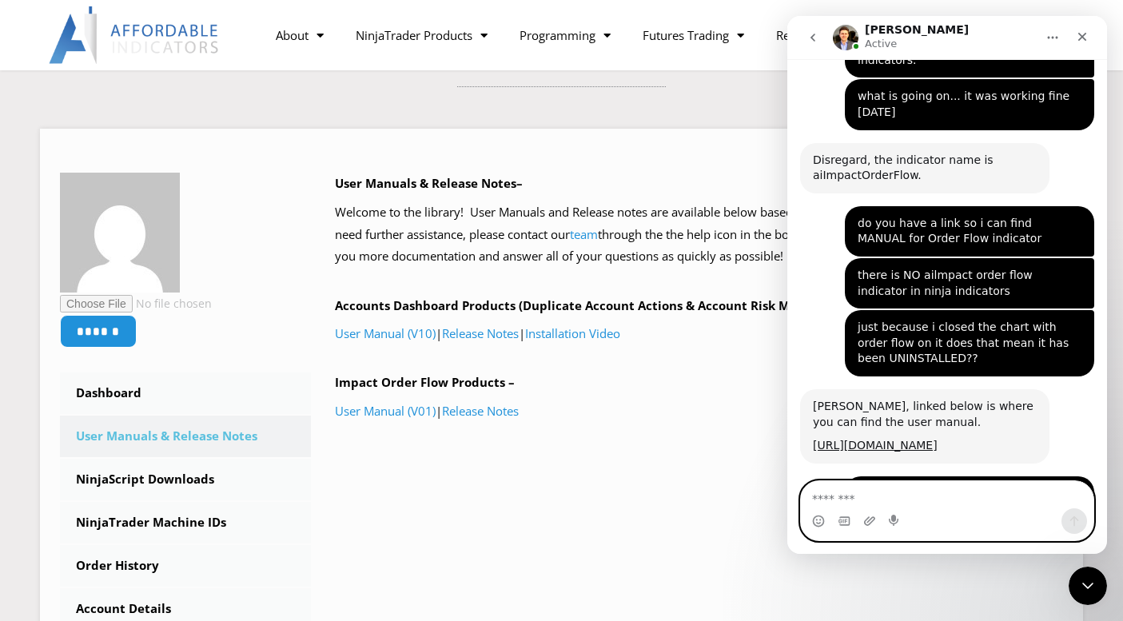
scroll to position [3000, 0]
